Goal: Information Seeking & Learning: Learn about a topic

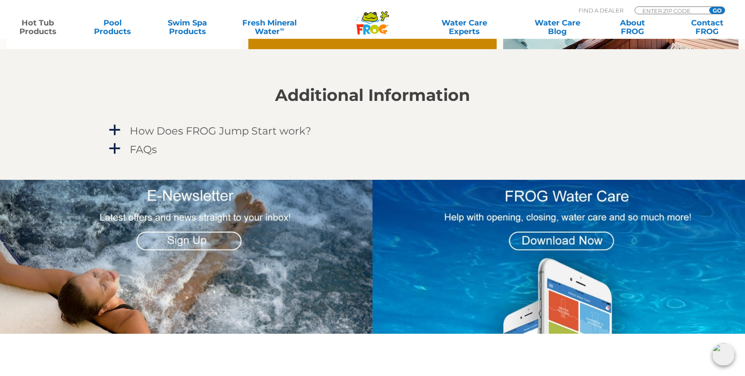
scroll to position [743, 0]
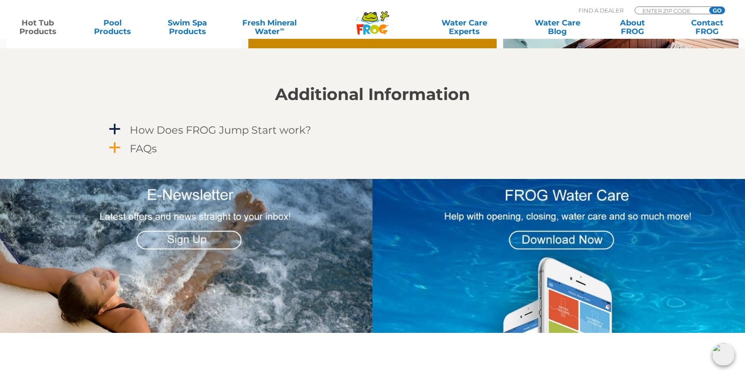
click at [115, 149] on span "a" at bounding box center [114, 147] width 13 height 13
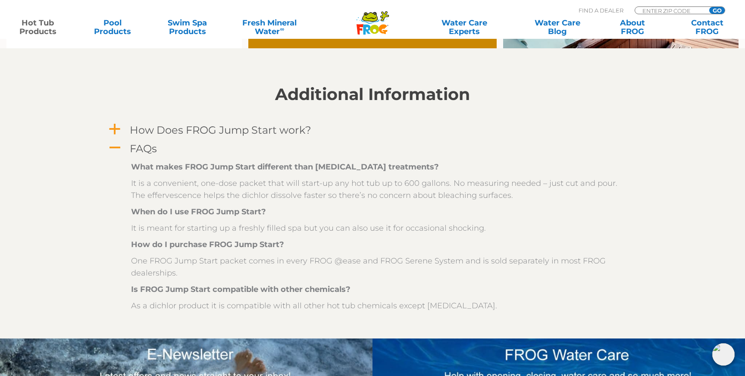
click at [114, 128] on span "a" at bounding box center [114, 129] width 13 height 13
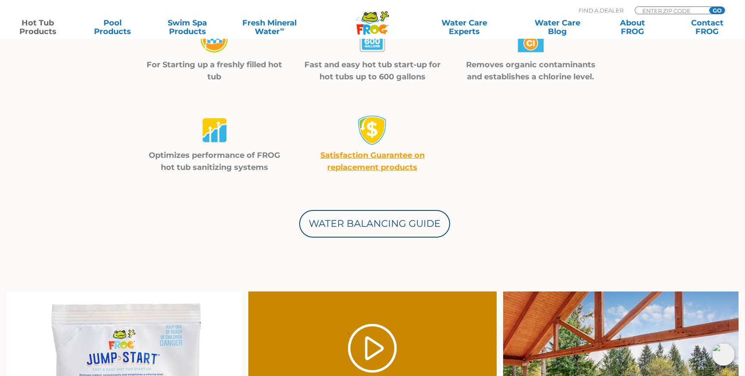
scroll to position [331, 0]
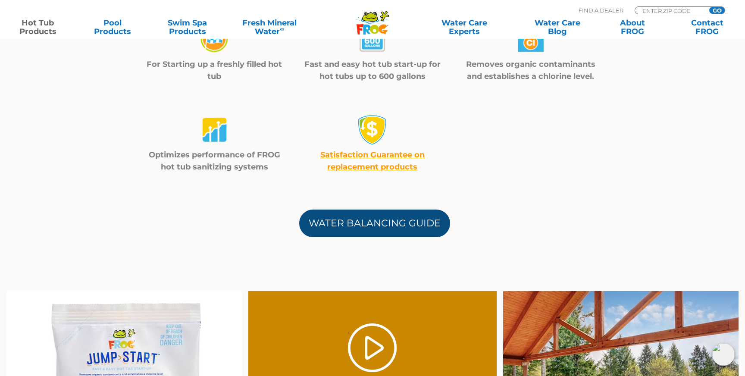
click at [368, 228] on link "Water Balancing Guide" at bounding box center [374, 224] width 151 height 28
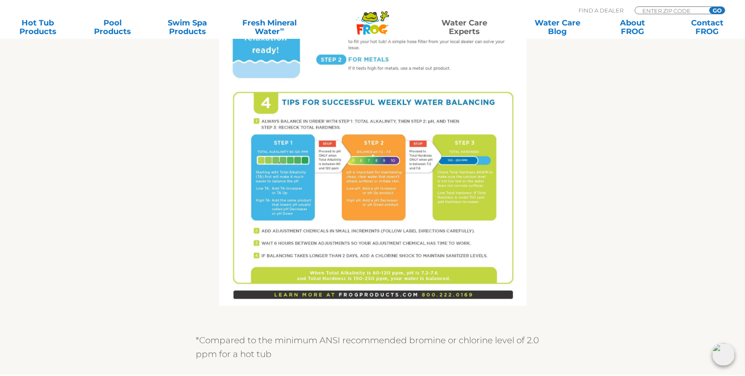
scroll to position [545, 0]
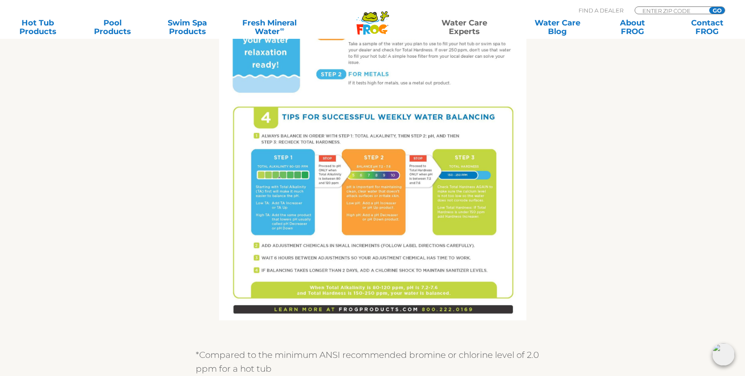
click at [181, 194] on div "Get the FROG ® Water Balancing Guide that makes it easy! Follow 4 Tips for succ…" at bounding box center [372, 59] width 530 height 661
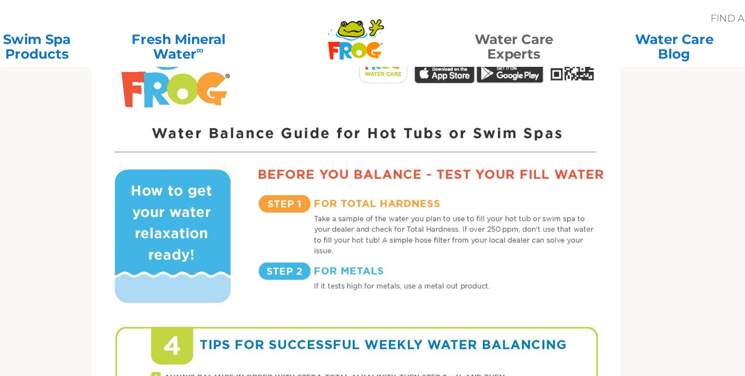
scroll to position [458, 0]
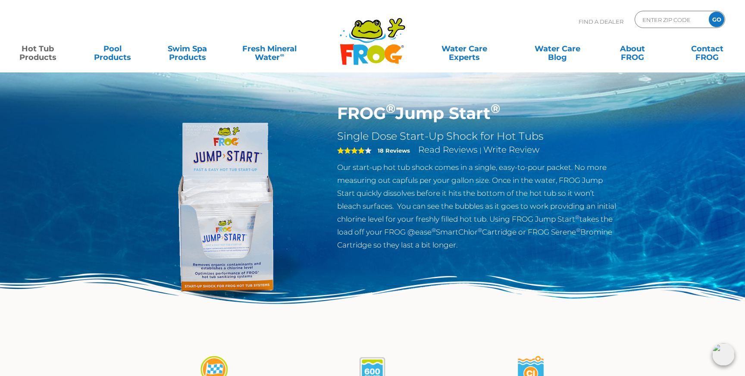
scroll to position [12, 0]
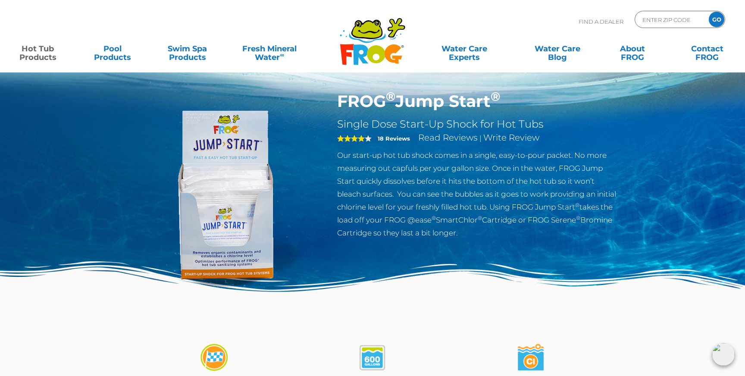
click at [389, 138] on strong "18 Reviews" at bounding box center [394, 138] width 32 height 7
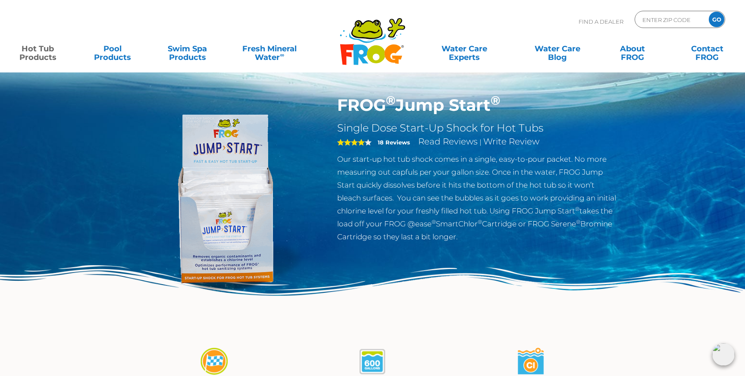
scroll to position [6, 0]
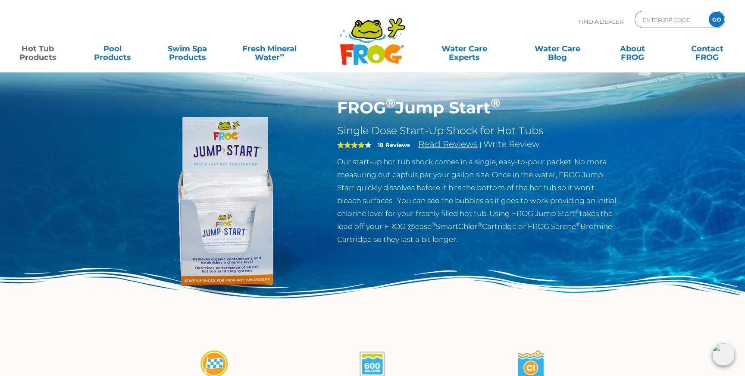
click at [435, 140] on link "Read Reviews" at bounding box center [448, 144] width 60 height 10
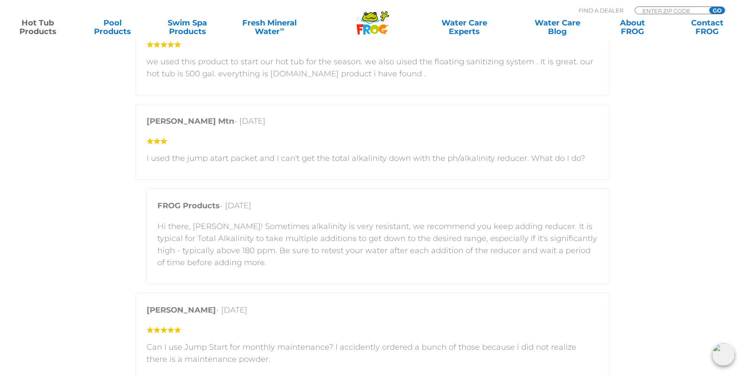
scroll to position [1376, 0]
